Goal: Task Accomplishment & Management: Manage account settings

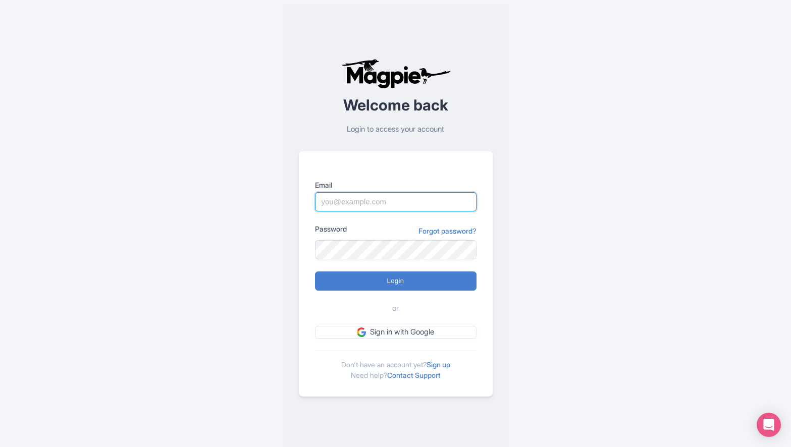
type input "[PERSON_NAME][EMAIL_ADDRESS][DOMAIN_NAME]"
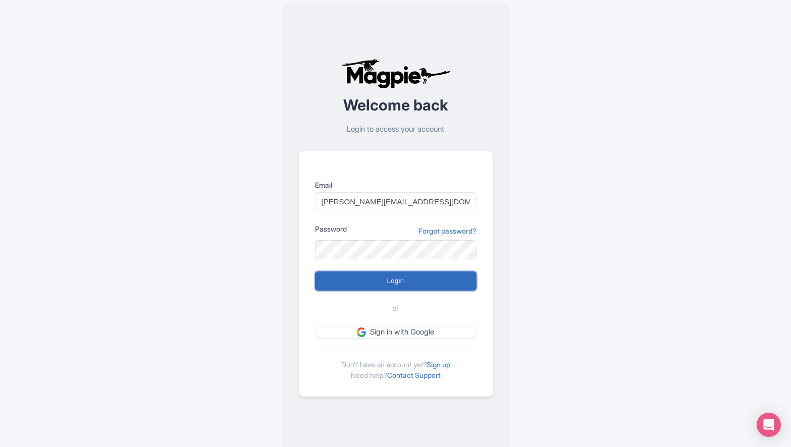
click at [435, 287] on input "Login" at bounding box center [395, 281] width 161 height 19
type input "Logging in..."
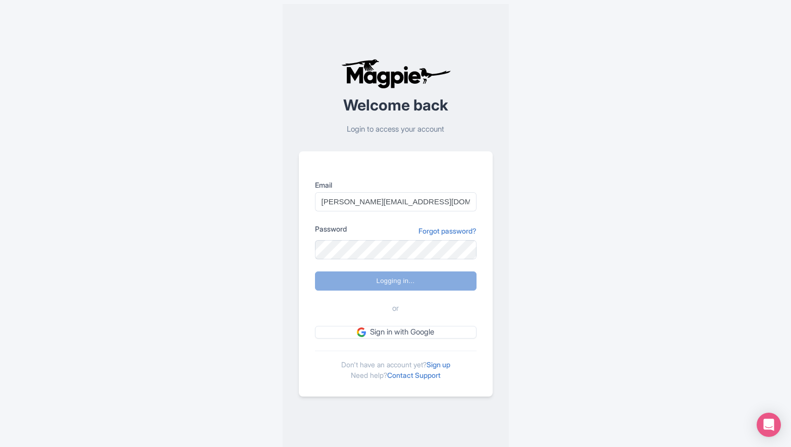
click at [665, 193] on div "Welcome back Login to access your account Email [PERSON_NAME][EMAIL_ADDRESS][DO…" at bounding box center [396, 227] width 646 height 455
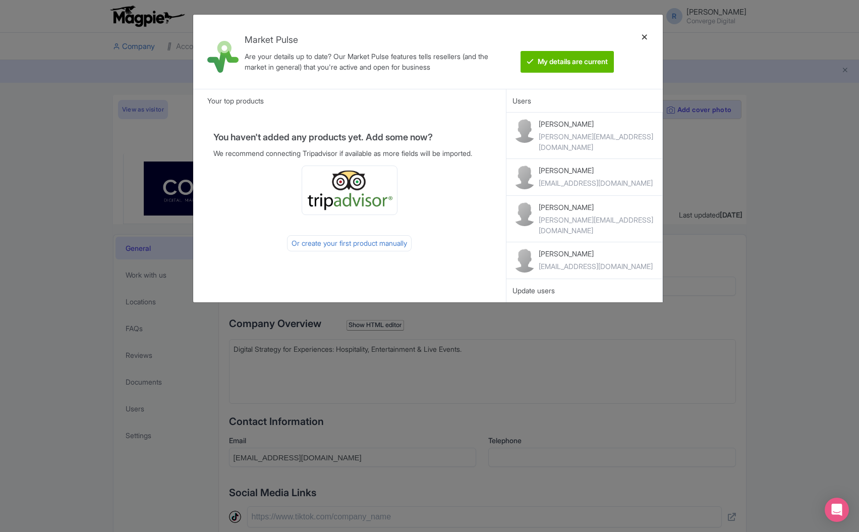
click at [646, 39] on div at bounding box center [645, 52] width 24 height 58
click at [644, 35] on div at bounding box center [645, 52] width 24 height 58
click at [646, 35] on div at bounding box center [645, 52] width 24 height 58
click at [643, 35] on div at bounding box center [645, 52] width 24 height 58
click at [600, 59] on btn "My details are current" at bounding box center [567, 62] width 93 height 22
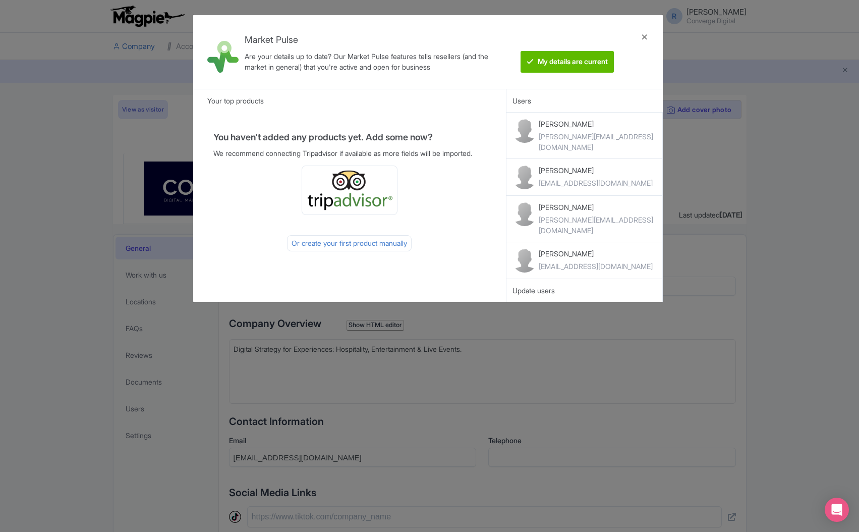
click at [657, 35] on div "Market Pulse Are your details up to date? Our Market Pulse features tells resel…" at bounding box center [428, 52] width 470 height 74
click at [644, 37] on div at bounding box center [645, 52] width 24 height 58
click at [576, 62] on btn "My details are current" at bounding box center [567, 62] width 93 height 22
drag, startPoint x: 592, startPoint y: 59, endPoint x: 606, endPoint y: 56, distance: 14.0
click at [592, 59] on btn "My details are current" at bounding box center [567, 62] width 93 height 22
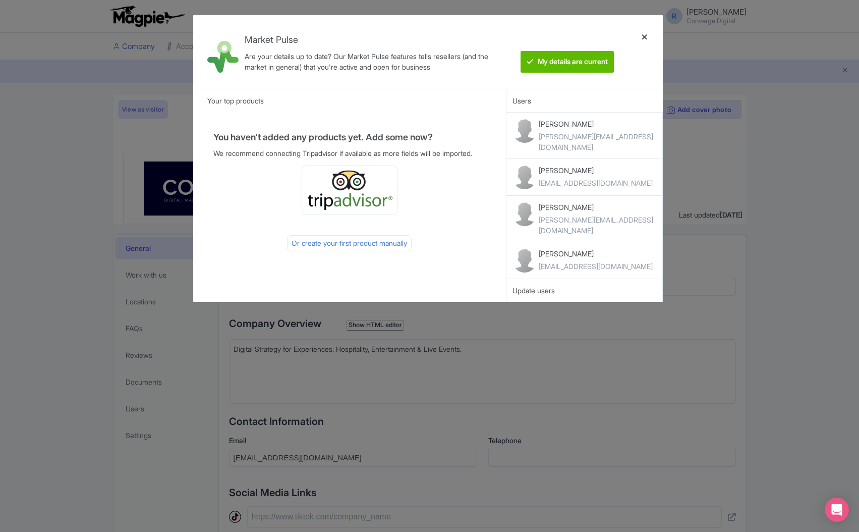
click at [644, 34] on div at bounding box center [645, 52] width 24 height 58
drag, startPoint x: 644, startPoint y: 34, endPoint x: 669, endPoint y: 44, distance: 26.7
click at [644, 35] on div at bounding box center [645, 52] width 24 height 58
drag, startPoint x: 708, startPoint y: 46, endPoint x: 725, endPoint y: 61, distance: 22.6
click at [708, 46] on div "Market Pulse Are your details up to date? Our Market Pulse features tells resel…" at bounding box center [429, 266] width 859 height 532
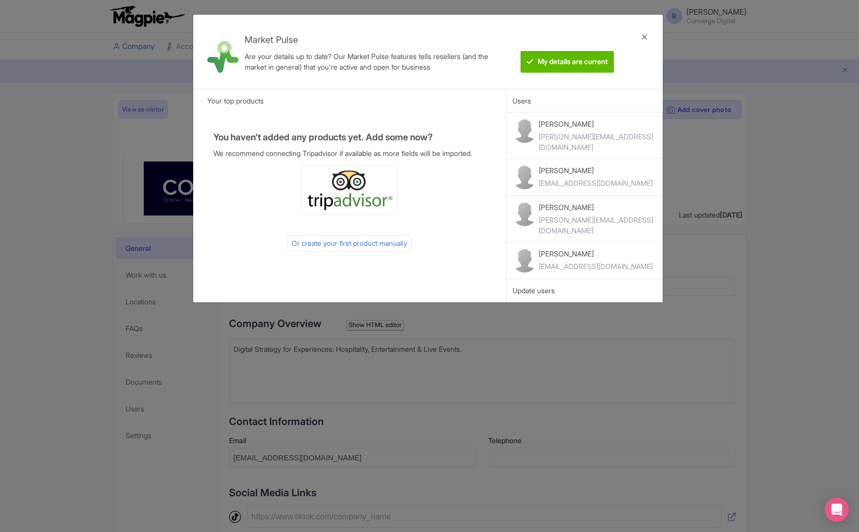
click at [759, 102] on div "Market Pulse Are your details up to date? Our Market Pulse features tells resel…" at bounding box center [429, 266] width 859 height 532
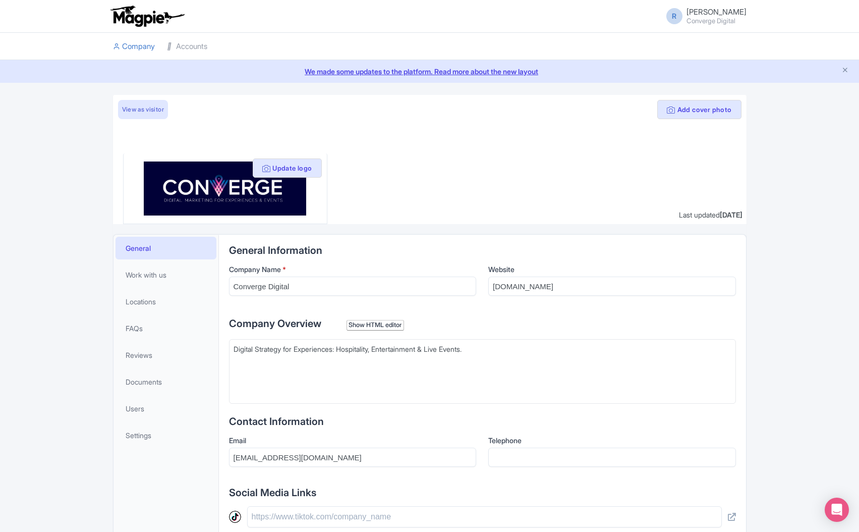
click at [211, 42] on li "Accounts" at bounding box center [187, 46] width 52 height 27
click at [196, 47] on link "Accounts" at bounding box center [187, 47] width 40 height 28
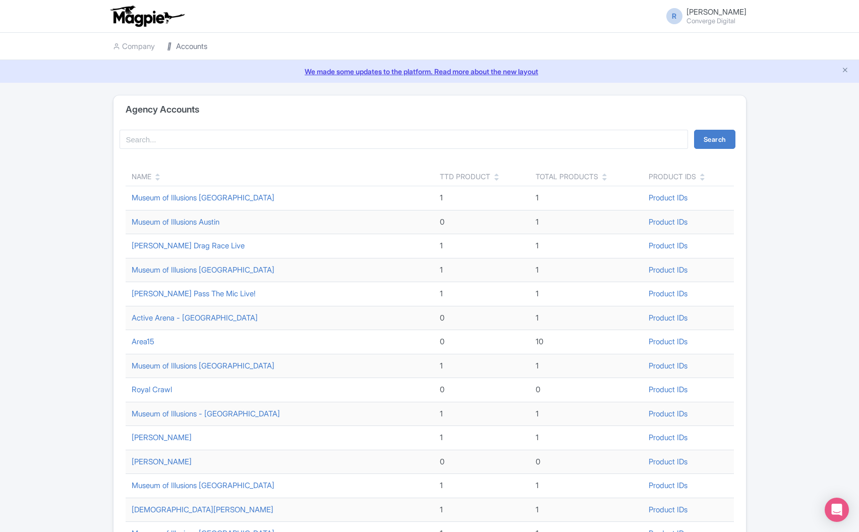
click at [205, 45] on link "Accounts" at bounding box center [187, 47] width 40 height 28
